Goal: Navigation & Orientation: Find specific page/section

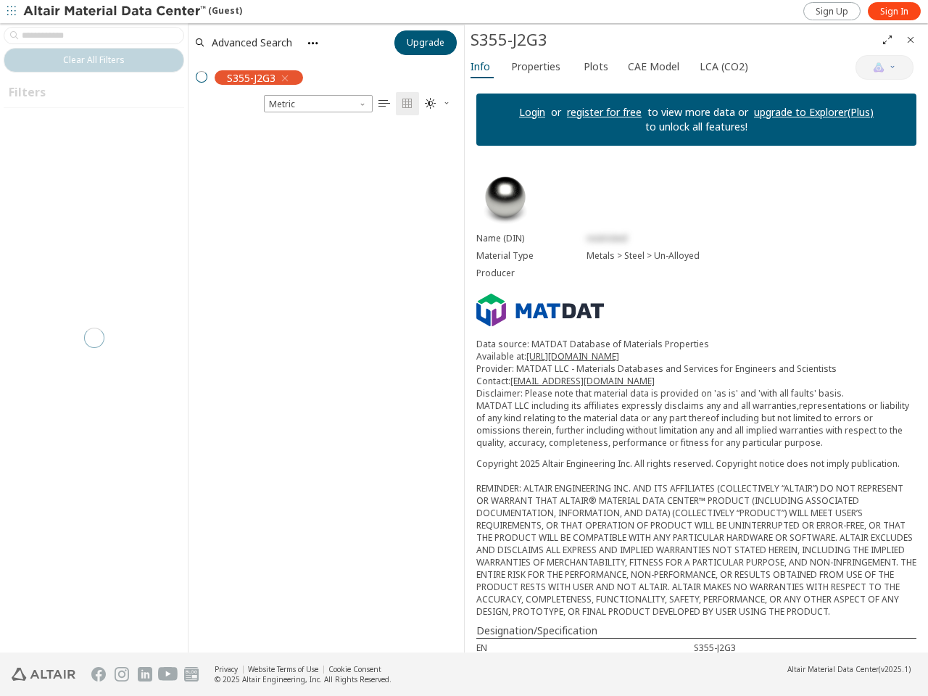
scroll to position [13, 13]
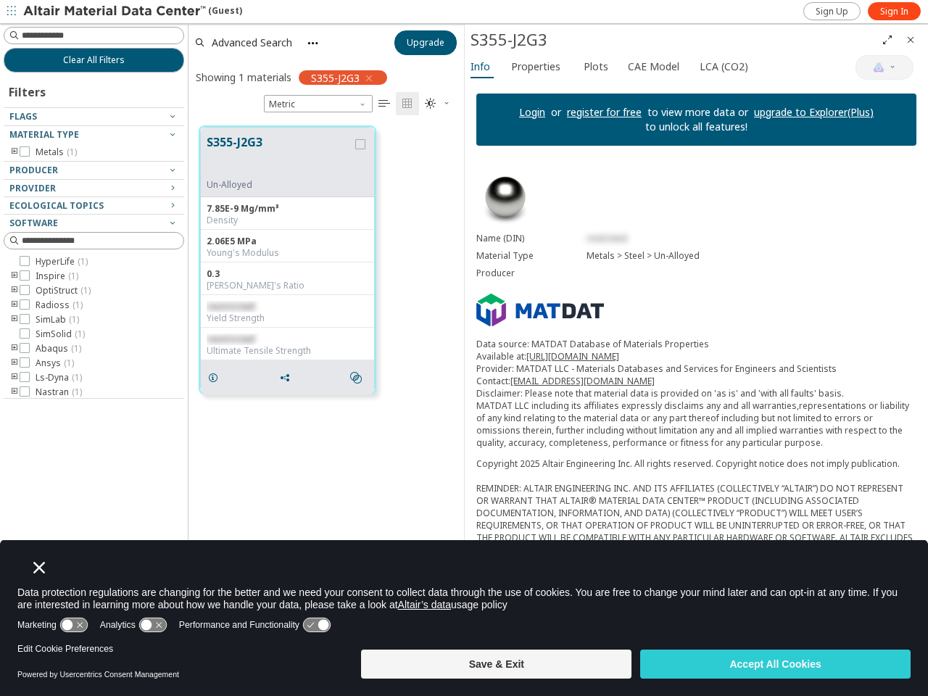
click at [12, 12] on icon "button" at bounding box center [11, 11] width 9 height 9
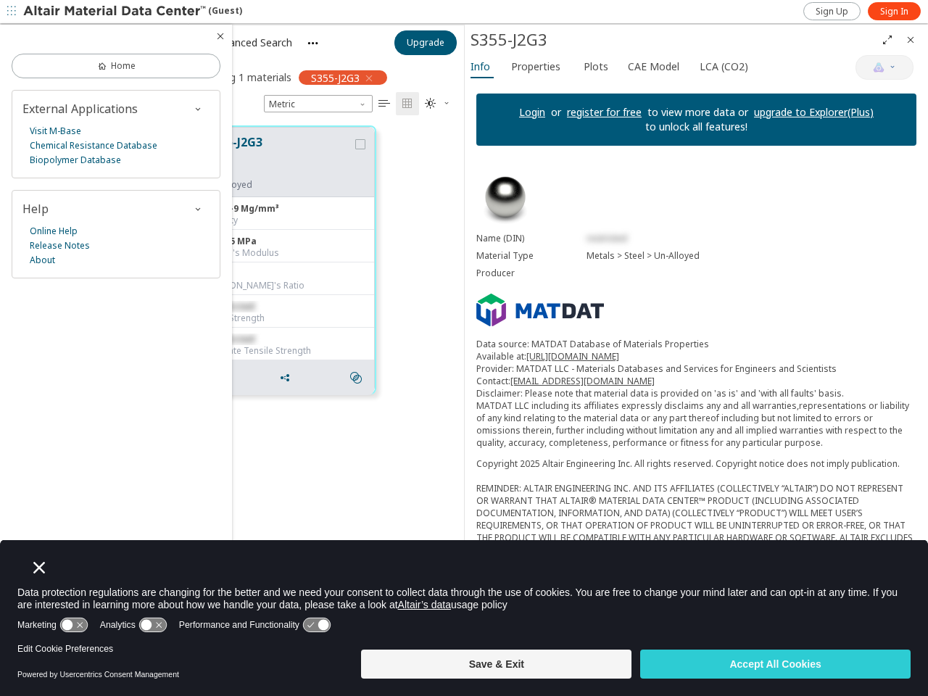
click at [15, 36] on div at bounding box center [116, 36] width 232 height 23
click at [94, 60] on link "Home" at bounding box center [116, 66] width 209 height 25
click at [94, 117] on div "External Applications Visit M-Base Chemical Resistance Database Biopolymer Data…" at bounding box center [116, 134] width 209 height 88
click at [94, 135] on div "Visit M-Base Chemical Resistance Database Biopolymer Database" at bounding box center [115, 146] width 187 height 44
click at [15, 152] on div "External Applications Visit M-Base Chemical Resistance Database Biopolymer Data…" at bounding box center [116, 134] width 209 height 88
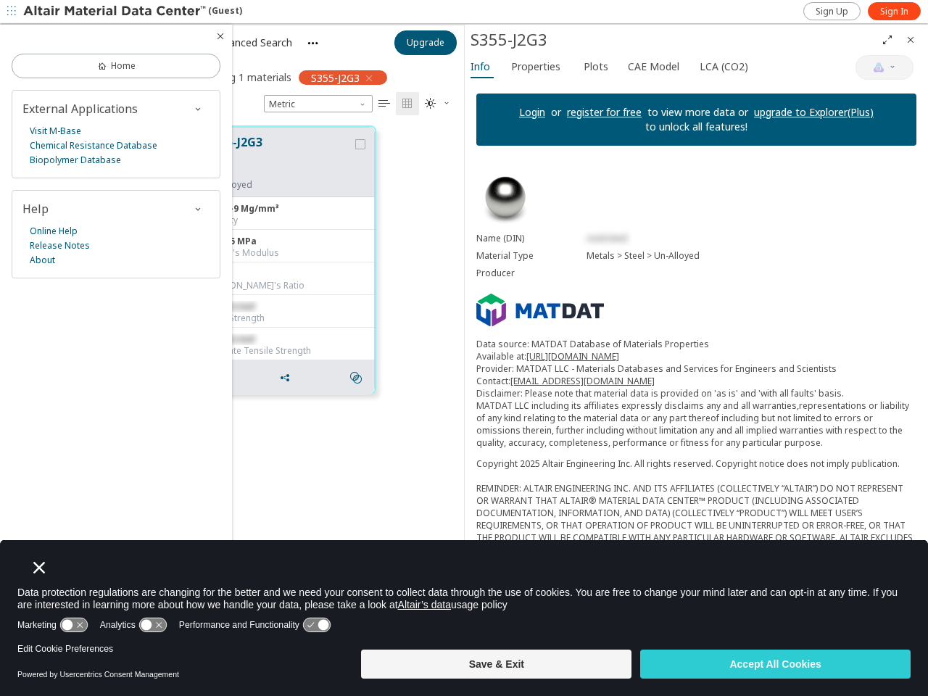
click at [94, 170] on div "External Applications Visit M-Base Chemical Resistance Database Biopolymer Data…" at bounding box center [116, 134] width 209 height 88
click at [94, 189] on div "External Applications Visit M-Base Chemical Resistance Database Biopolymer Data…" at bounding box center [116, 184] width 209 height 189
